Goal: Information Seeking & Learning: Learn about a topic

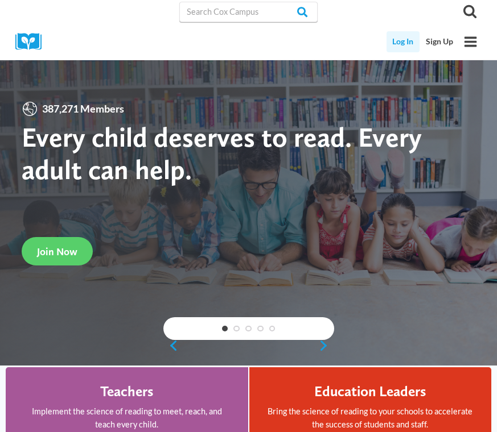
click at [406, 40] on link "Log In" at bounding box center [403, 41] width 34 height 21
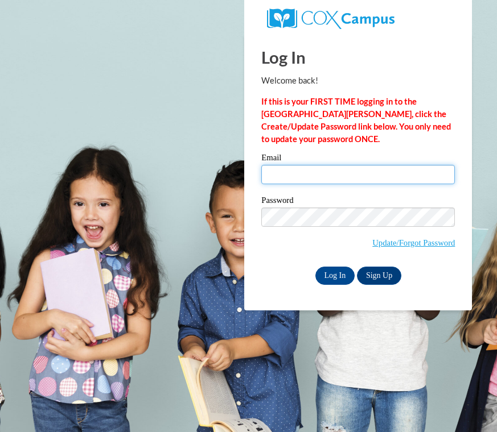
click at [350, 171] on input "Email" at bounding box center [357, 174] width 193 height 19
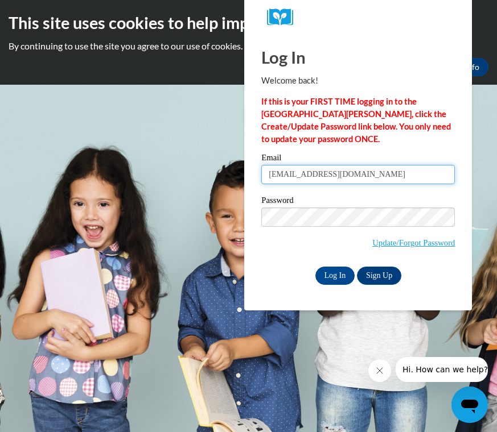
type input "hbellflower@ggc.edu"
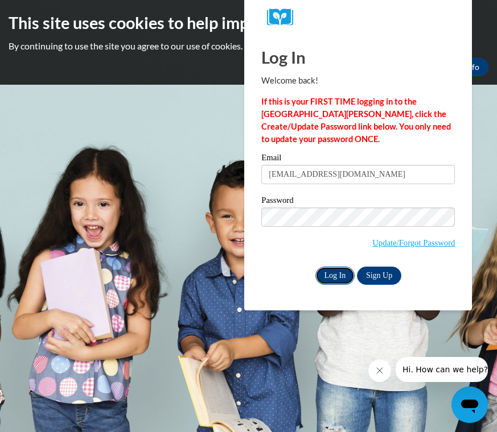
click at [338, 275] on input "Log In" at bounding box center [335, 276] width 40 height 18
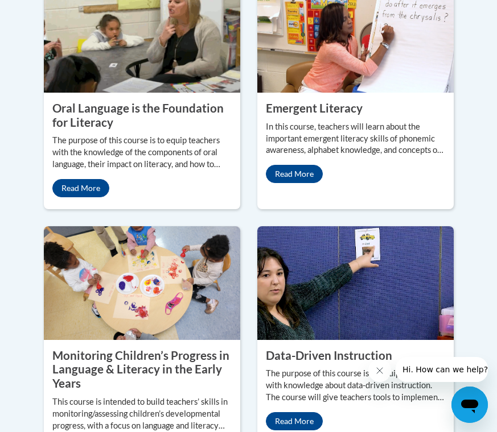
scroll to position [1444, 0]
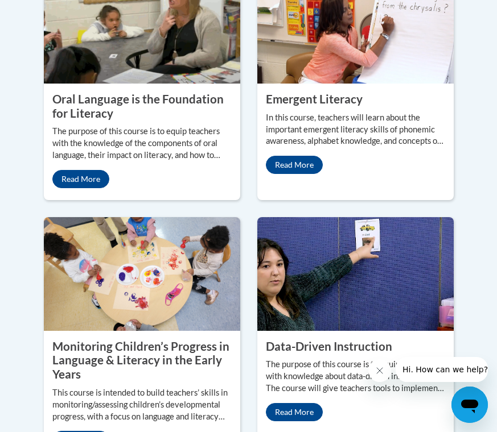
click at [383, 373] on icon "Close message from company" at bounding box center [379, 370] width 9 height 9
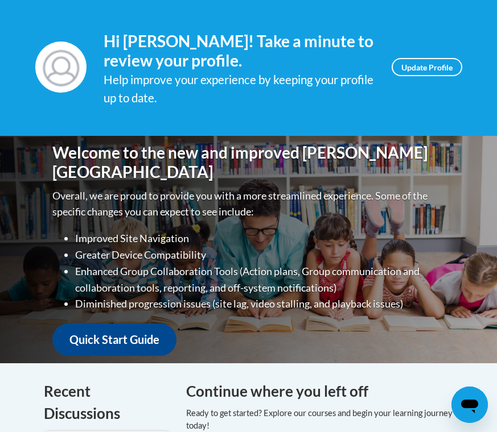
scroll to position [0, 0]
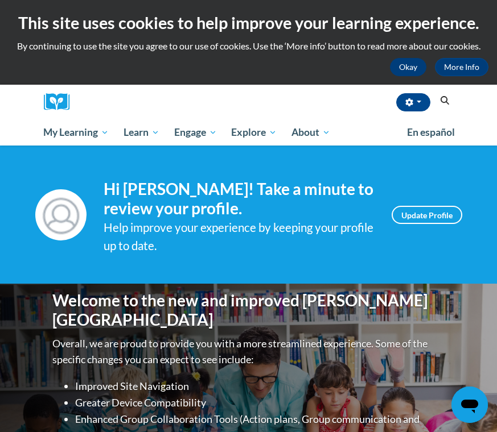
click at [414, 65] on button "Okay" at bounding box center [408, 67] width 36 height 18
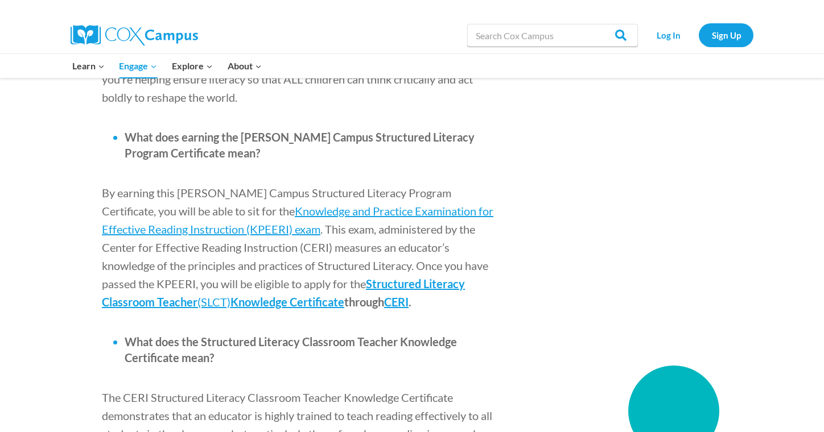
scroll to position [1378, 0]
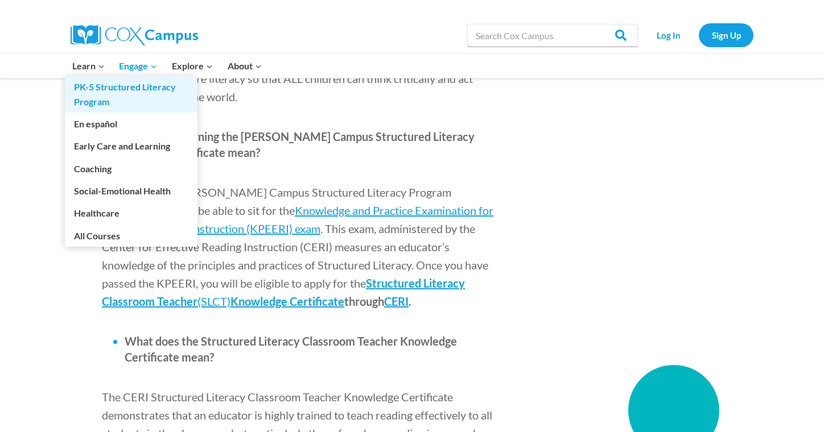
click at [100, 94] on link "PK-5 Structured Literacy Program" at bounding box center [131, 94] width 133 height 36
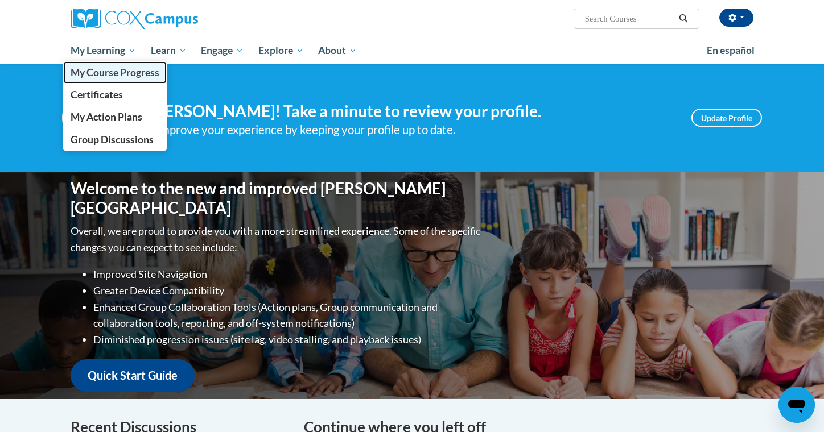
click at [119, 83] on link "My Course Progress" at bounding box center [115, 72] width 104 height 22
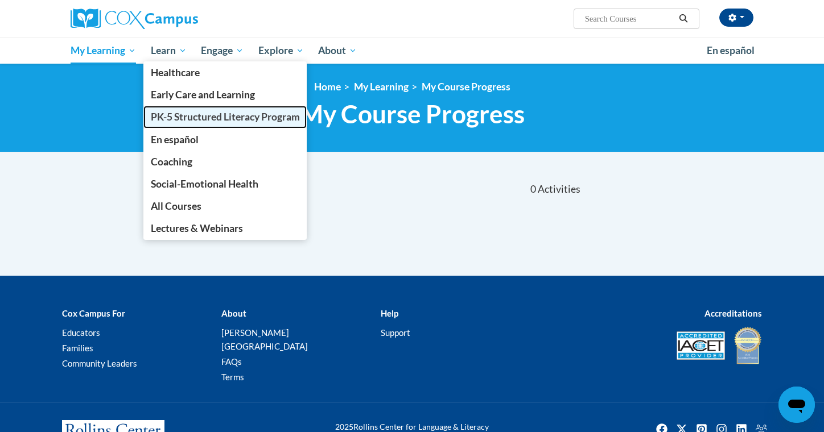
click at [200, 125] on link "PK-5 Structured Literacy Program" at bounding box center [225, 117] width 164 height 22
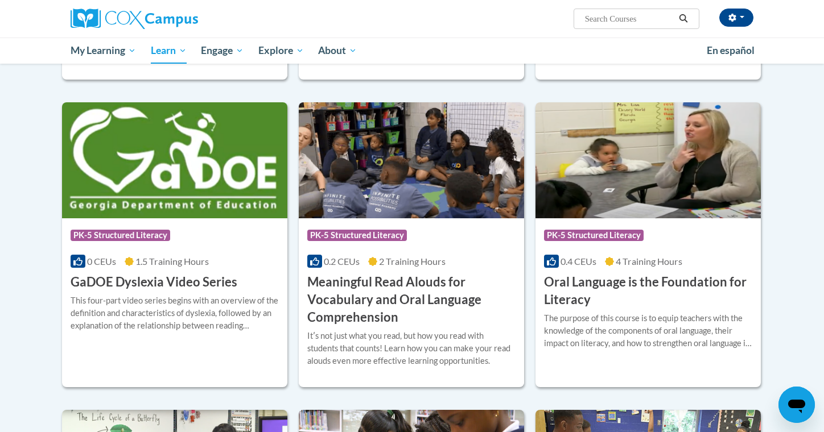
scroll to position [610, 0]
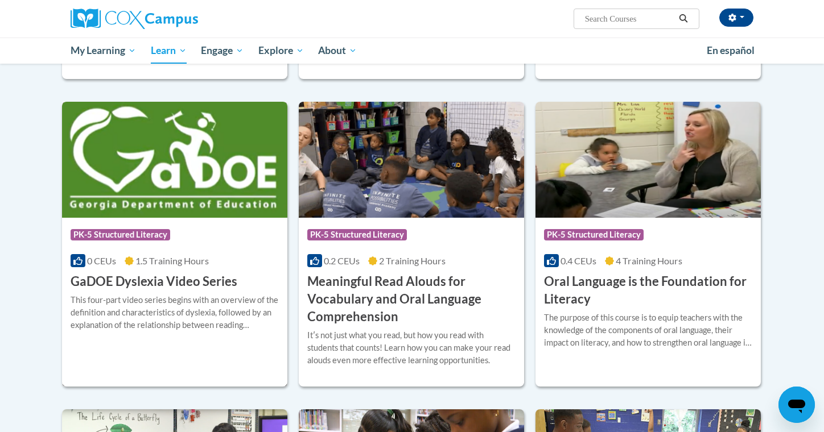
click at [151, 210] on img at bounding box center [174, 160] width 225 height 116
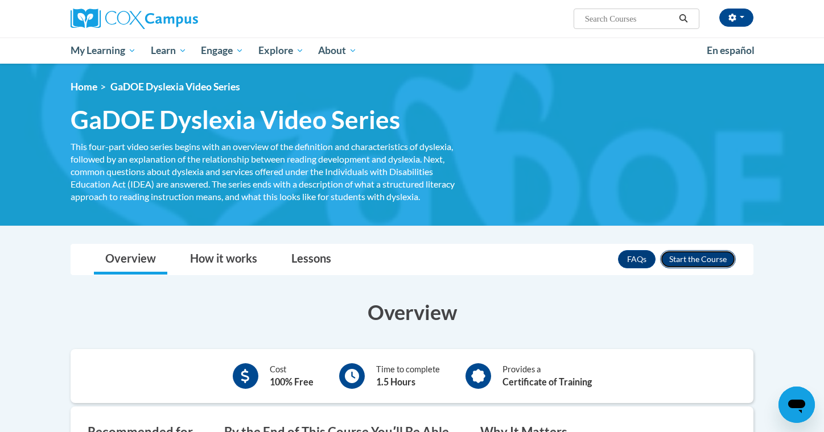
click at [692, 257] on button "Enroll" at bounding box center [698, 259] width 76 height 18
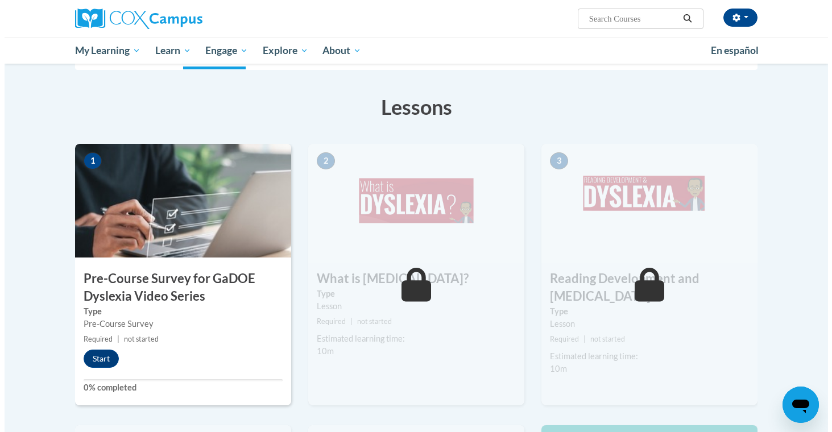
scroll to position [217, 0]
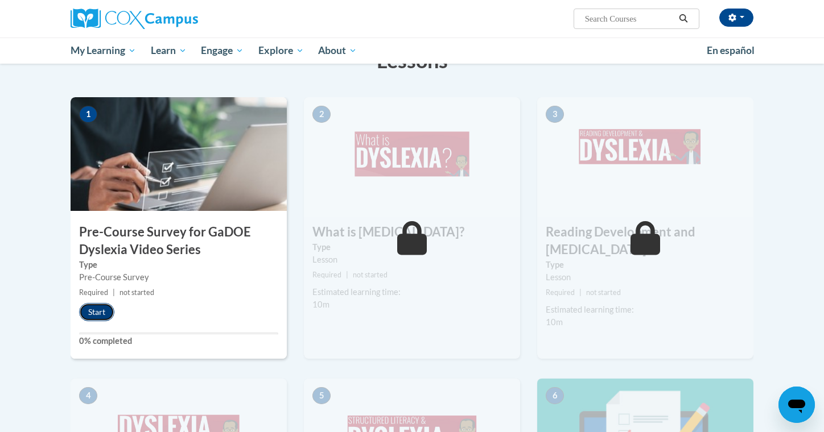
click at [88, 311] on button "Start" at bounding box center [96, 312] width 35 height 18
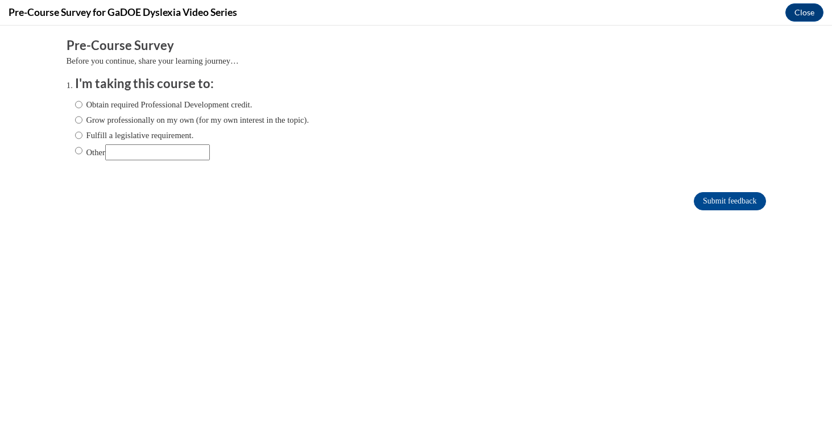
scroll to position [0, 0]
click at [76, 102] on label "Obtain required Professional Development credit." at bounding box center [163, 104] width 177 height 13
click at [76, 102] on input "Obtain required Professional Development credit." at bounding box center [78, 104] width 7 height 13
radio input "true"
click at [716, 203] on input "Submit feedback" at bounding box center [730, 201] width 72 height 18
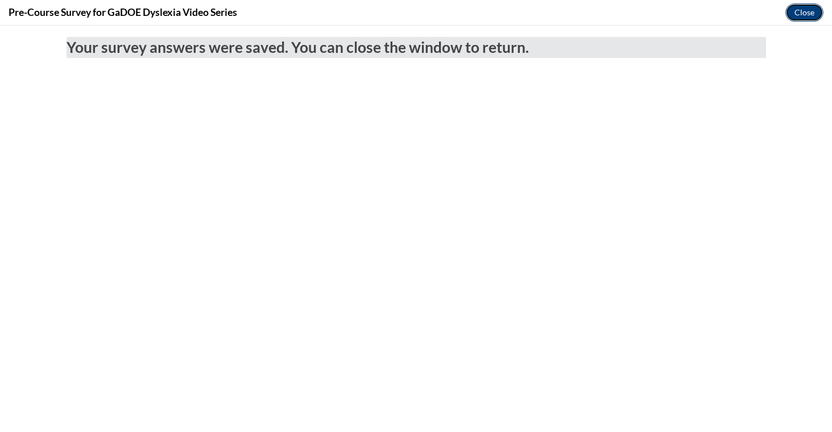
click at [803, 10] on button "Close" at bounding box center [805, 12] width 38 height 18
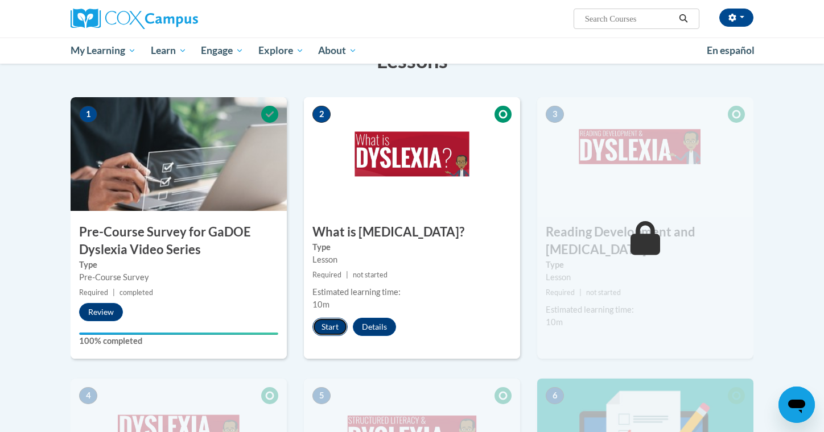
click at [336, 333] on button "Start" at bounding box center [329, 327] width 35 height 18
